Goal: Task Accomplishment & Management: Use online tool/utility

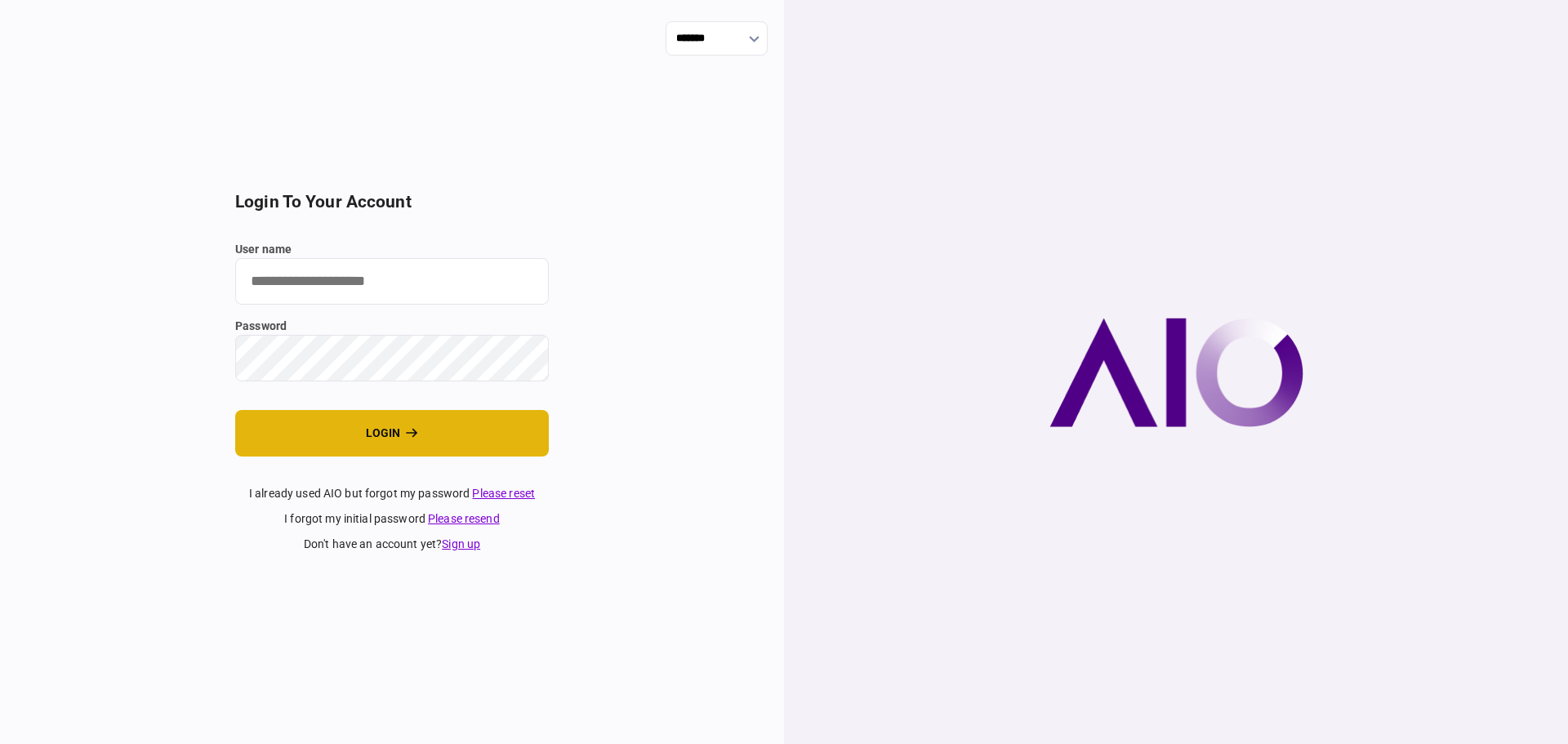
type input "********"
click at [404, 438] on button "login" at bounding box center [391, 433] width 313 height 46
